Goal: Check status

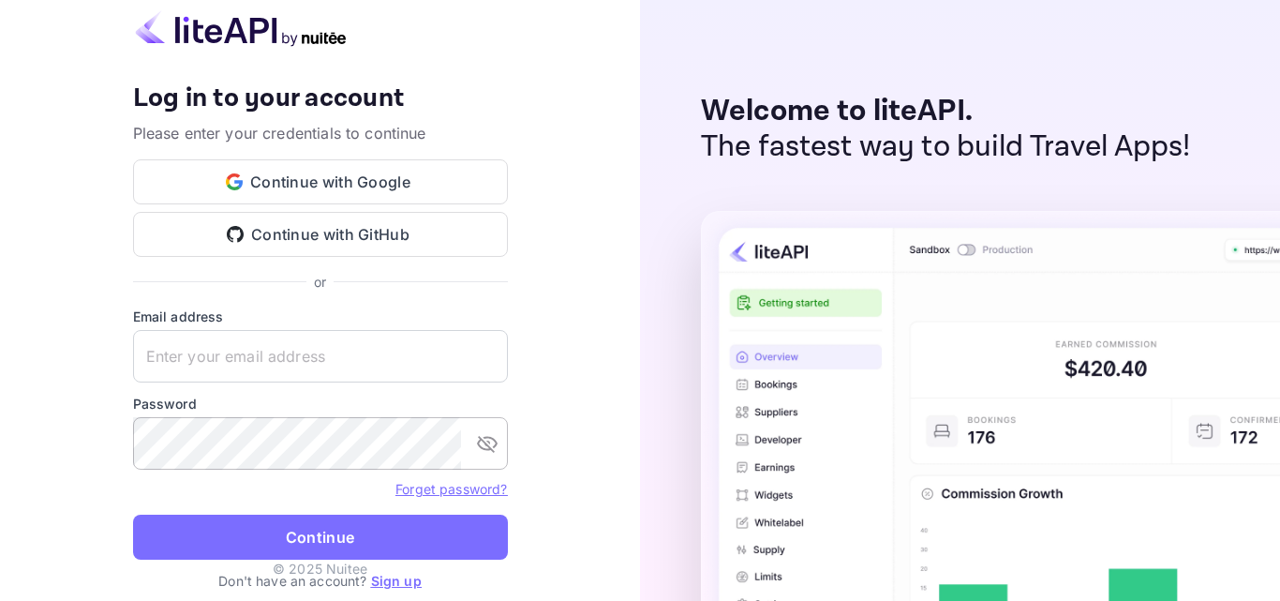
type input "[EMAIL_ADDRESS][DOMAIN_NAME]"
click at [484, 449] on icon "toggle password visibility" at bounding box center [487, 444] width 21 height 17
click at [485, 449] on icon "toggle password visibility" at bounding box center [487, 444] width 21 height 14
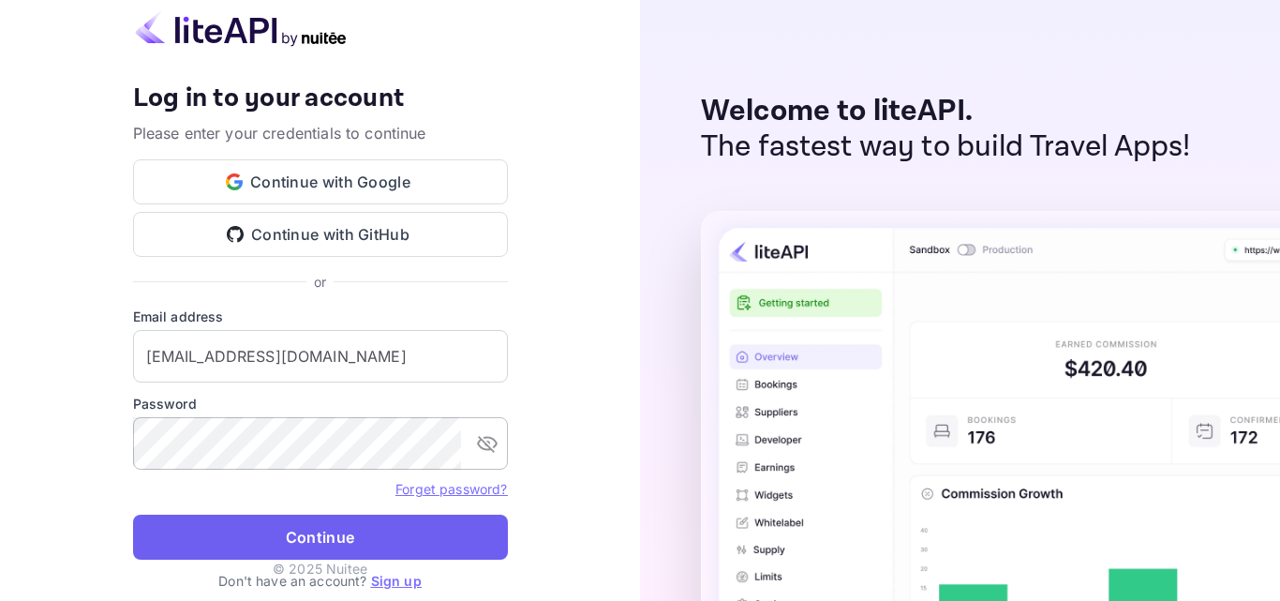
click at [463, 546] on button "Continue" at bounding box center [320, 537] width 375 height 45
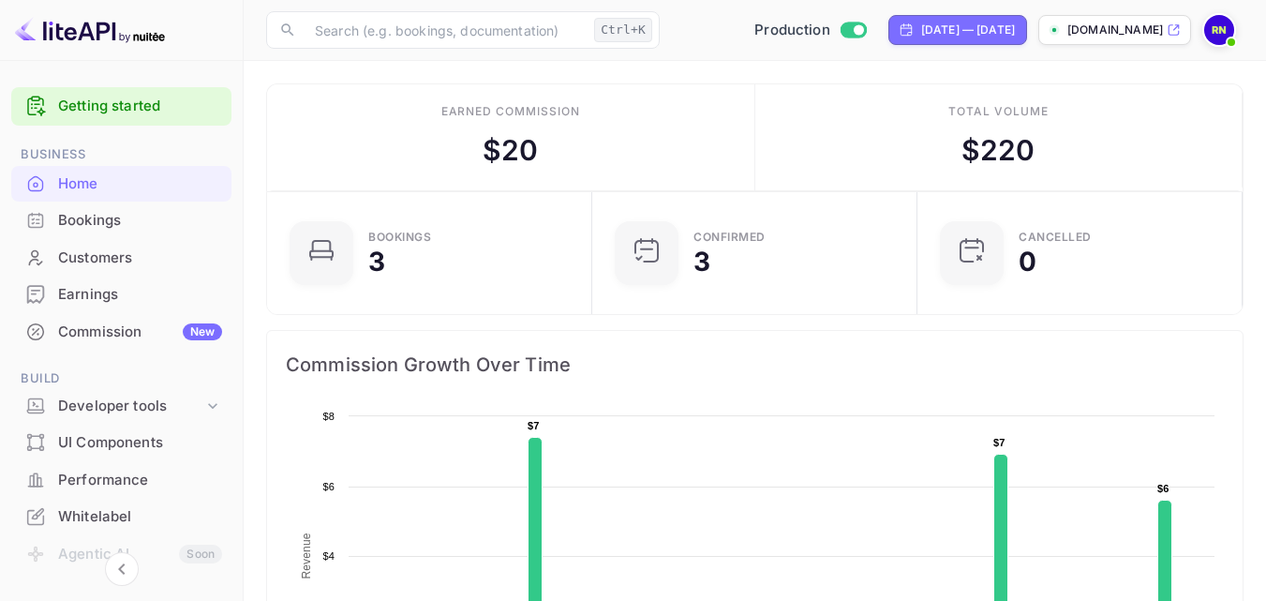
scroll to position [94, 0]
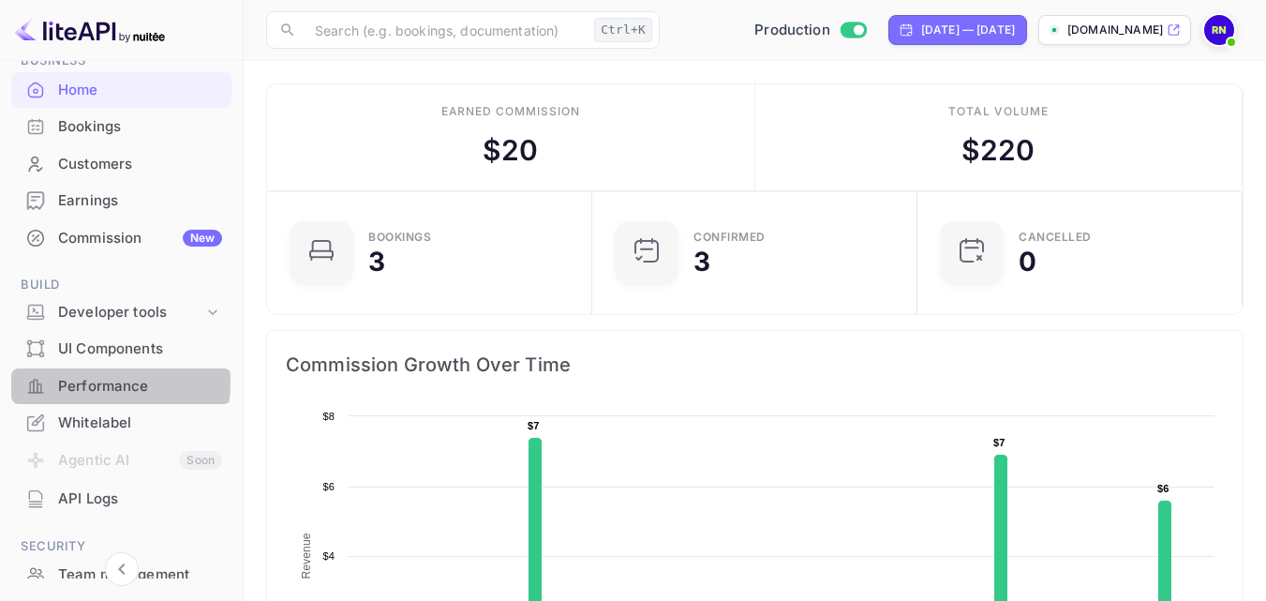
click at [89, 383] on div "Performance" at bounding box center [140, 387] width 164 height 22
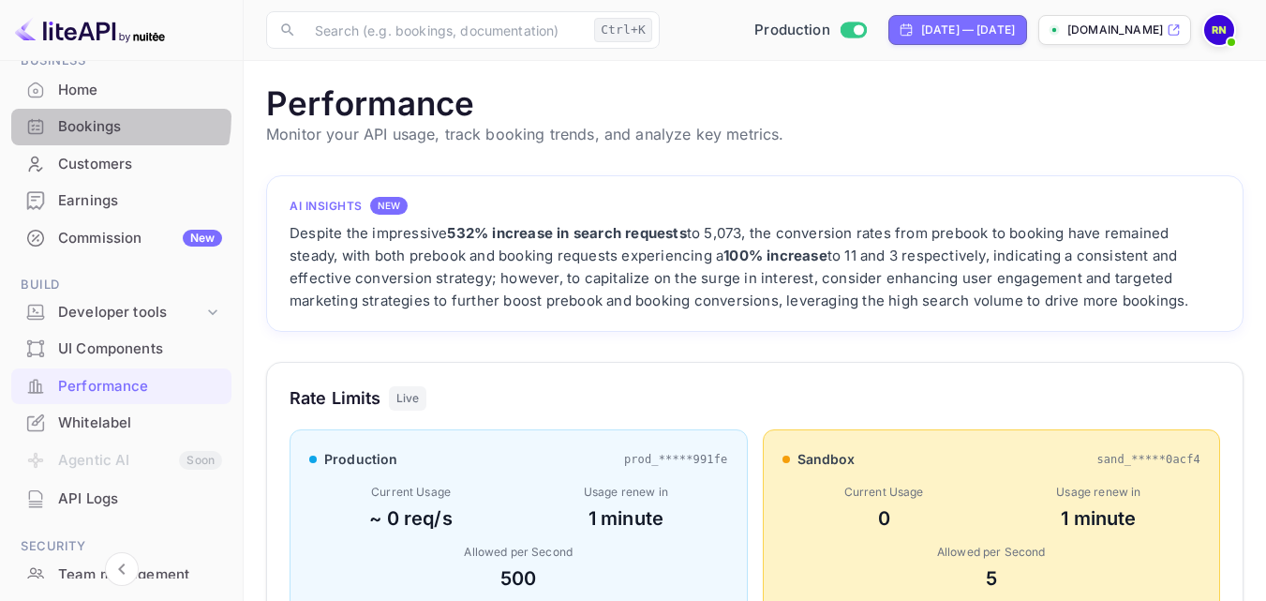
click at [82, 116] on div "Bookings" at bounding box center [140, 127] width 164 height 22
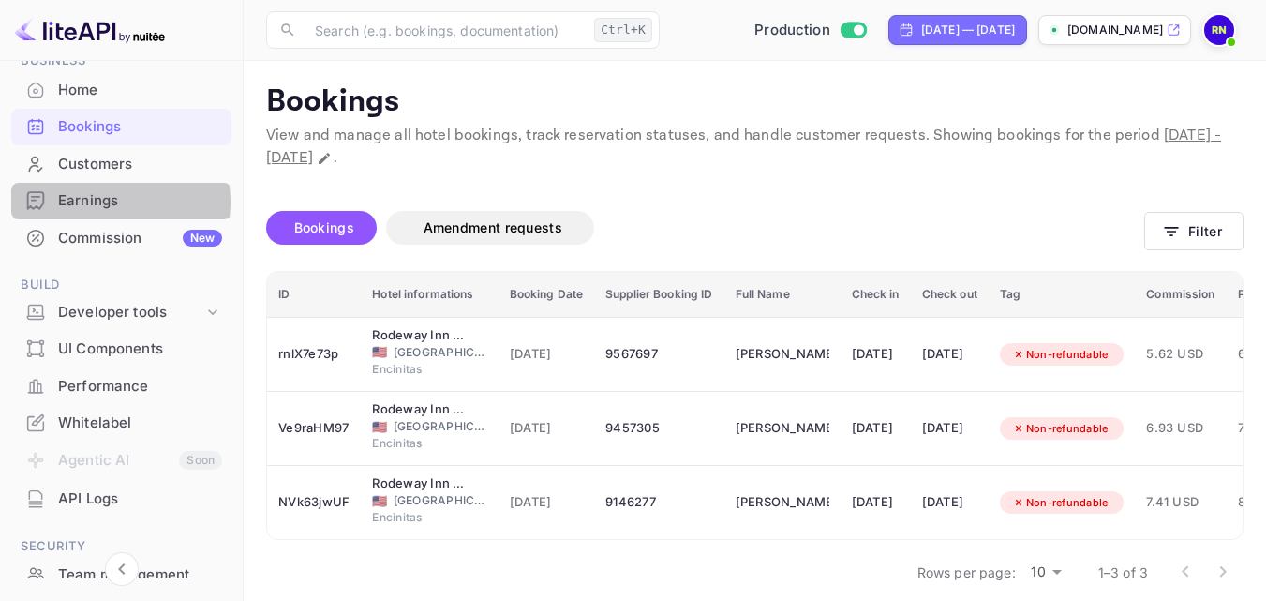
click at [111, 202] on div "Earnings" at bounding box center [140, 201] width 164 height 22
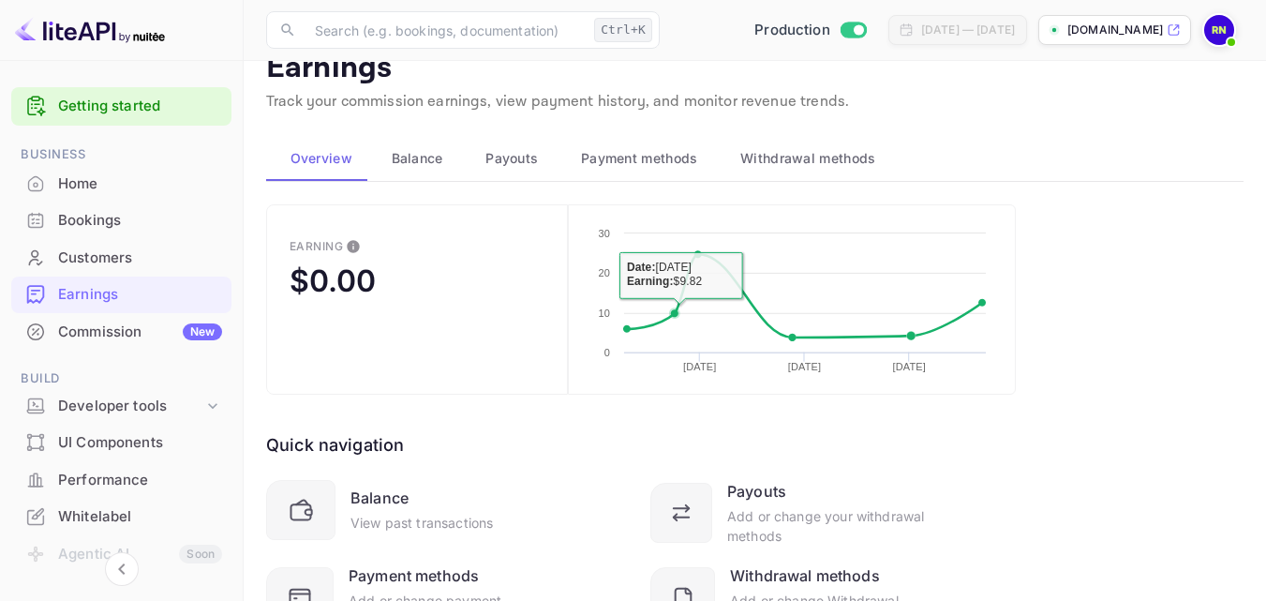
scroll to position [94, 0]
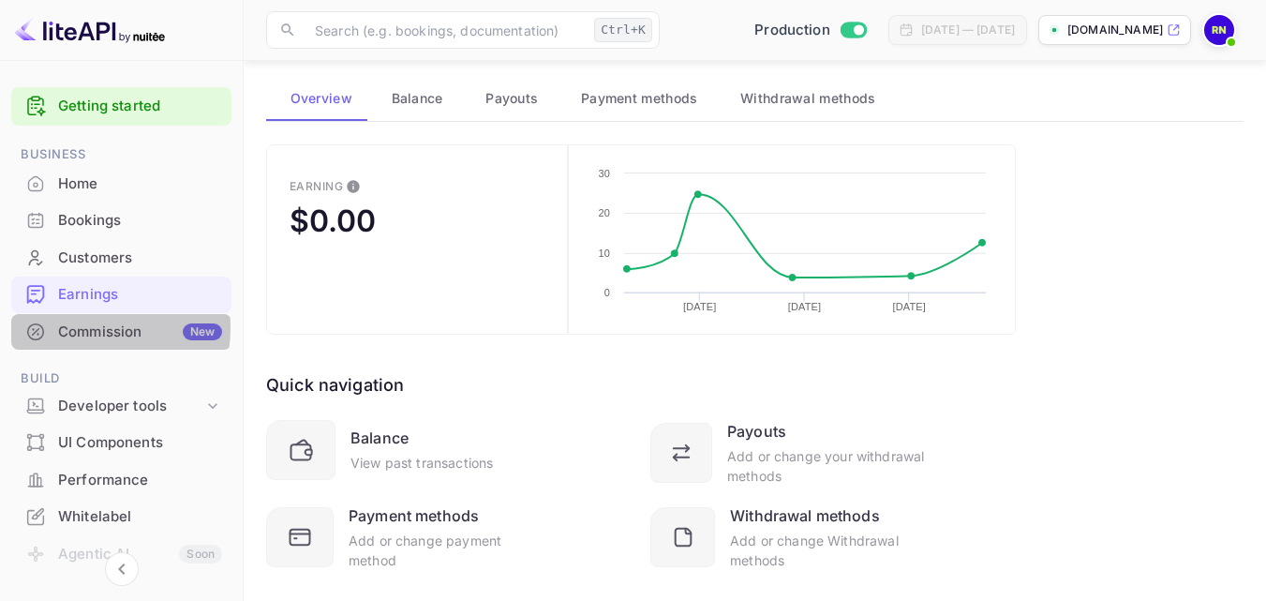
click at [89, 326] on div "Commission New" at bounding box center [140, 333] width 164 height 22
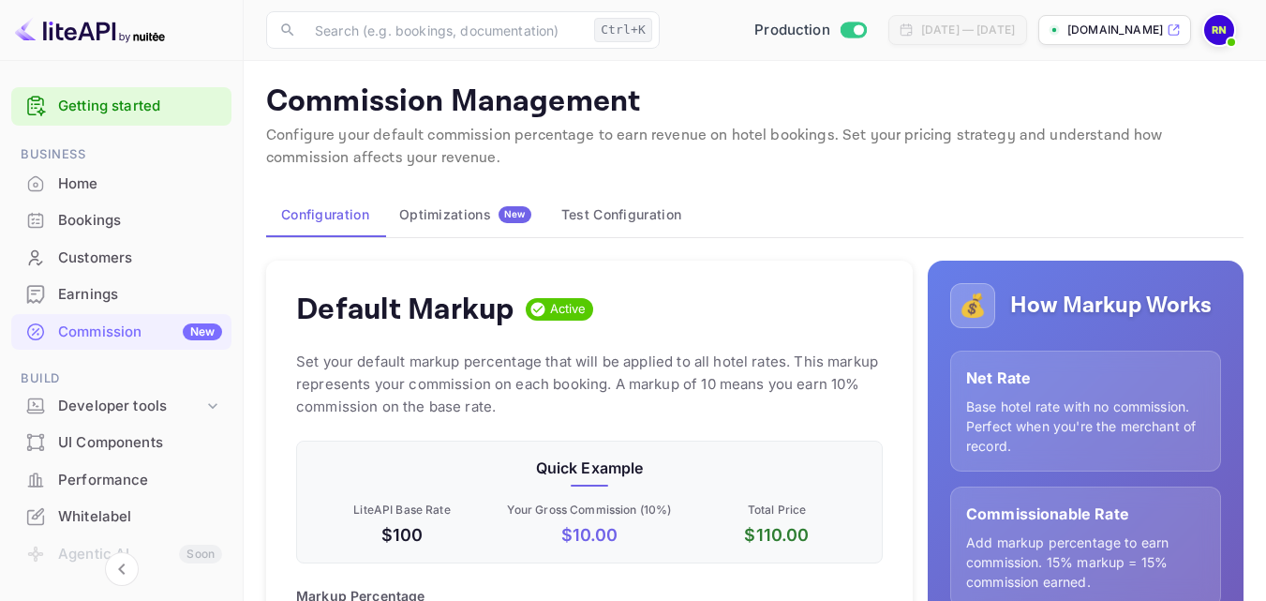
click at [1122, 31] on p "[DOMAIN_NAME]" at bounding box center [1116, 30] width 96 height 17
